Goal: Task Accomplishment & Management: Use online tool/utility

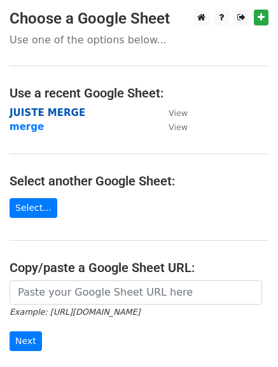
click at [68, 110] on strong "JUISTE MERGE" at bounding box center [48, 112] width 76 height 11
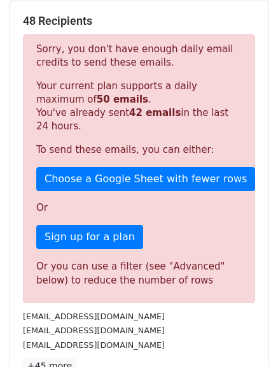
scroll to position [64, 0]
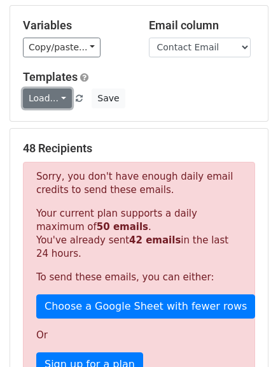
click at [47, 99] on link "Load..." at bounding box center [47, 98] width 49 height 20
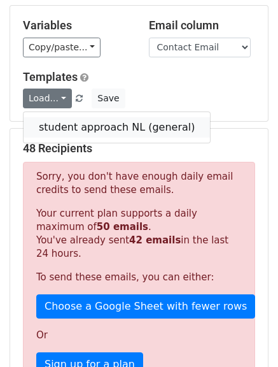
click at [52, 125] on link "student approach NL (general)" at bounding box center [117, 127] width 187 height 20
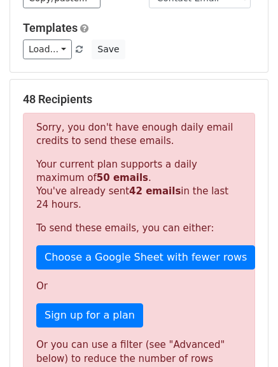
scroll to position [112, 0]
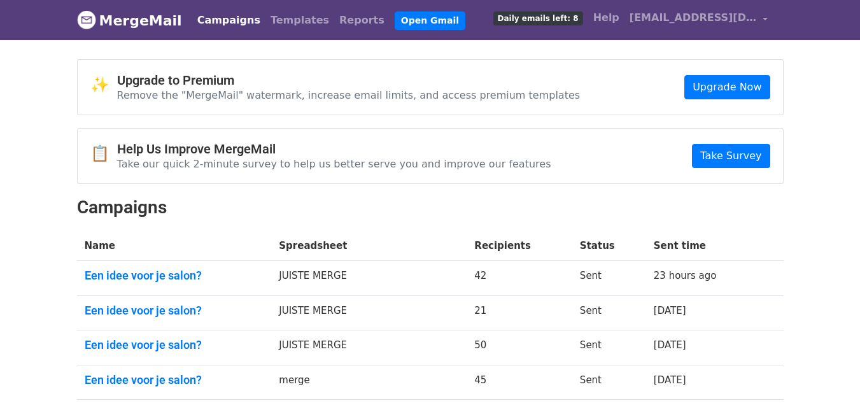
click at [554, 13] on span "Daily emails left: 8" at bounding box center [538, 18] width 90 height 14
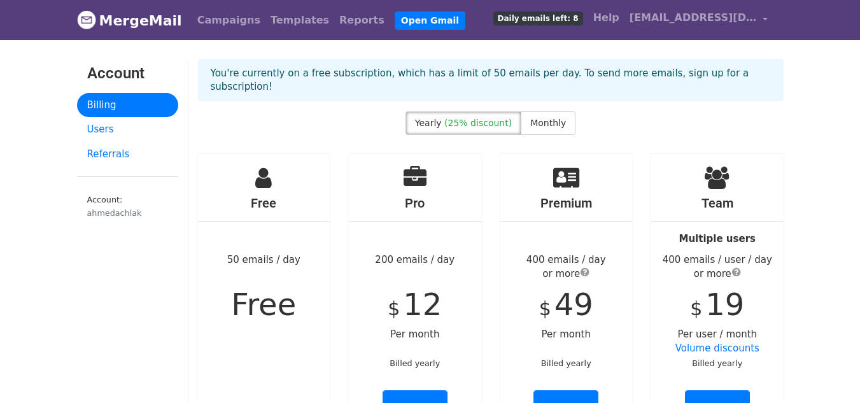
click at [131, 18] on link "MergeMail" at bounding box center [129, 20] width 105 height 27
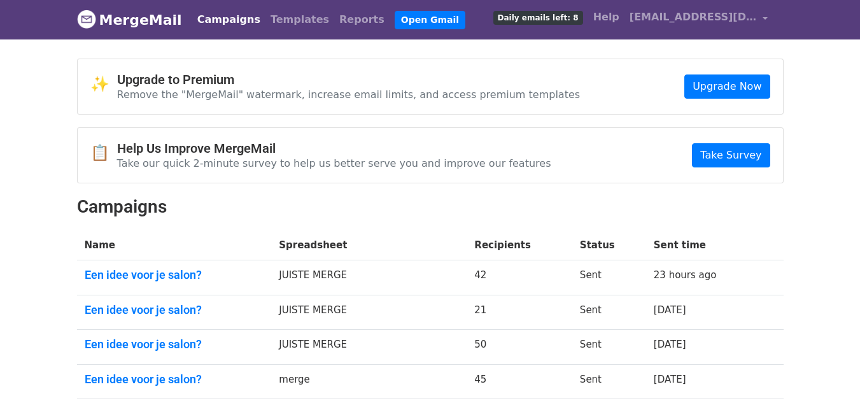
scroll to position [145, 0]
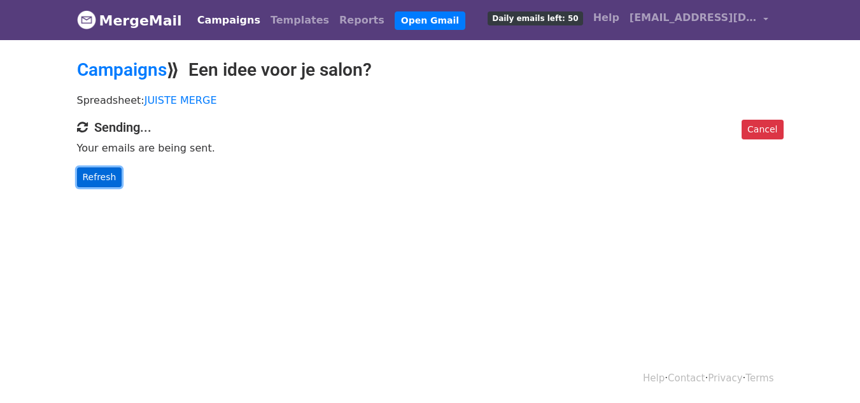
click at [104, 174] on link "Refresh" at bounding box center [99, 177] width 45 height 20
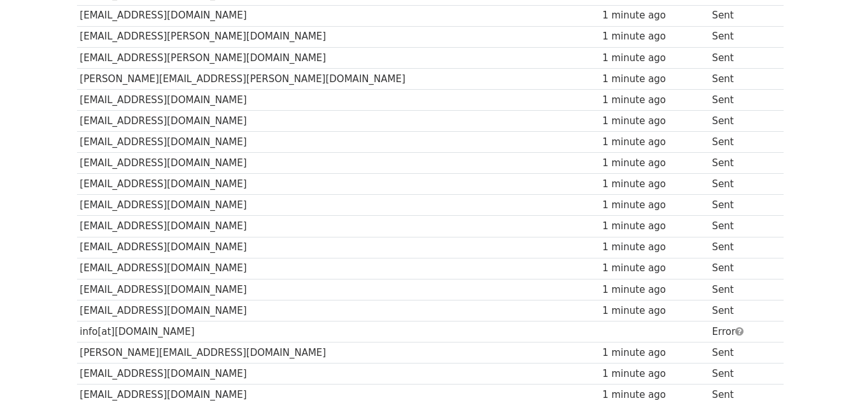
scroll to position [933, 0]
